Goal: Communication & Community: Answer question/provide support

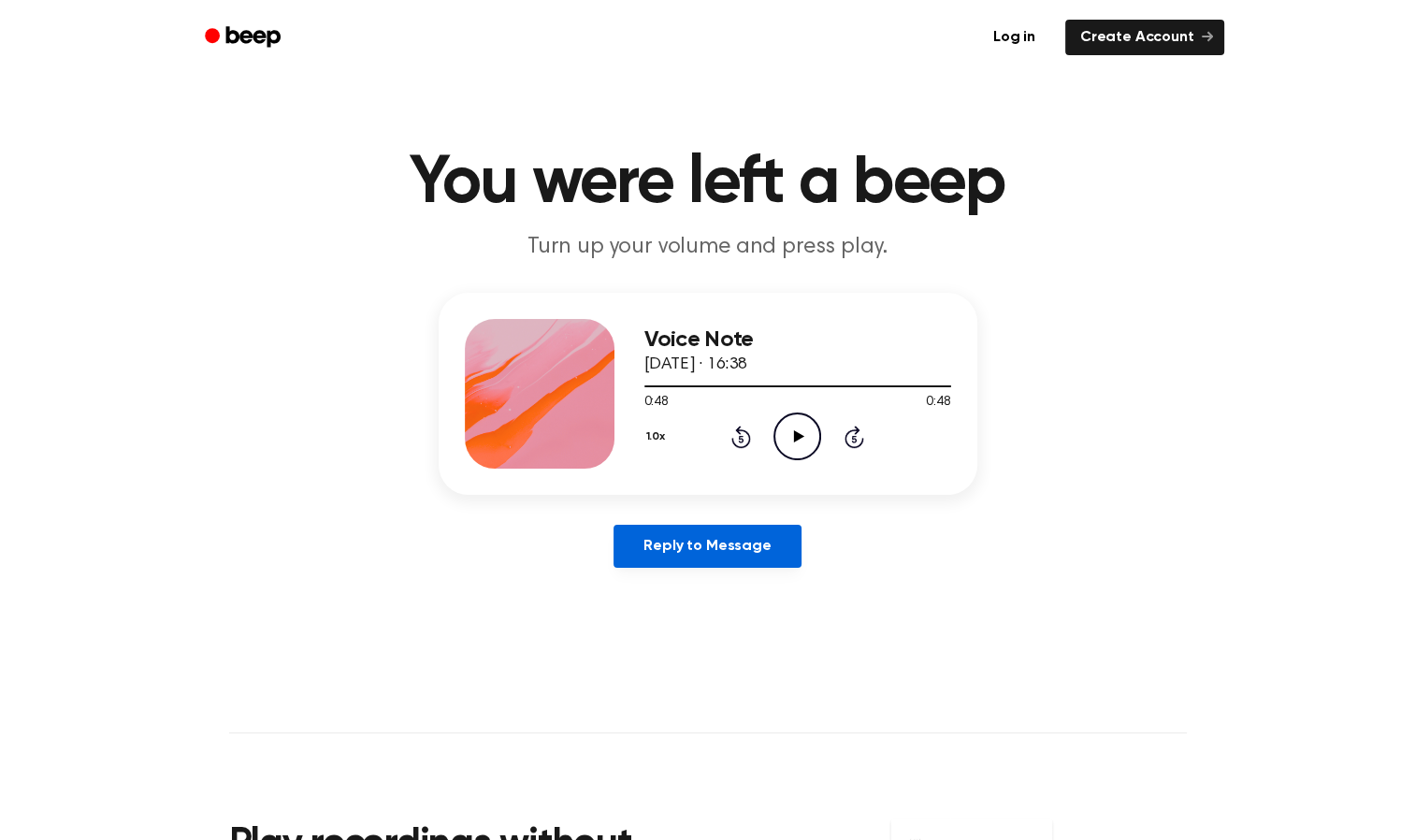
click at [671, 548] on link "Reply to Message" at bounding box center [708, 545] width 188 height 43
click at [780, 416] on icon "Play Audio" at bounding box center [797, 437] width 47 height 47
click at [797, 436] on icon at bounding box center [798, 436] width 10 height 12
